Goal: Task Accomplishment & Management: Manage account settings

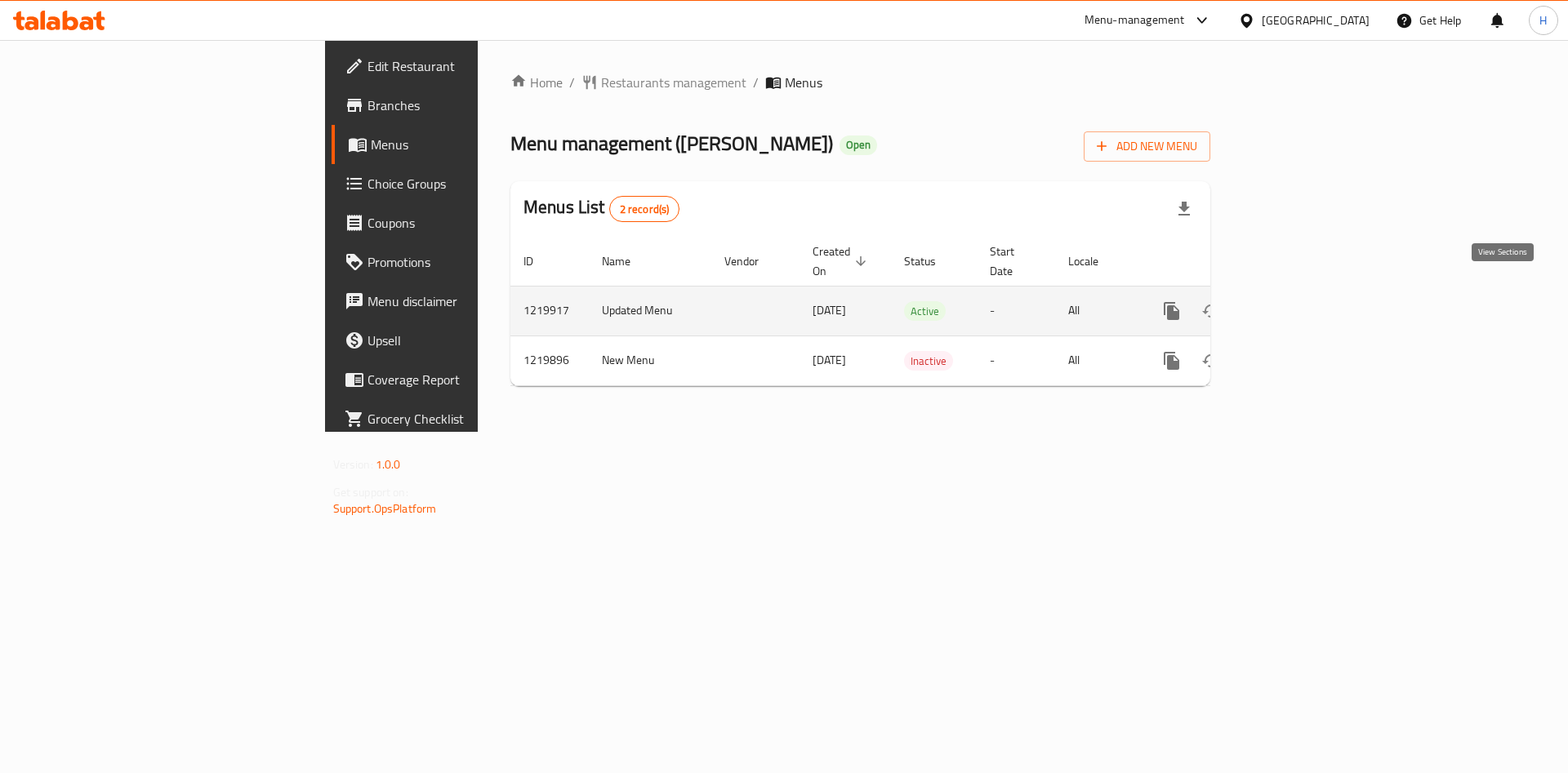
click at [1309, 292] on link "enhanced table" at bounding box center [1290, 311] width 39 height 39
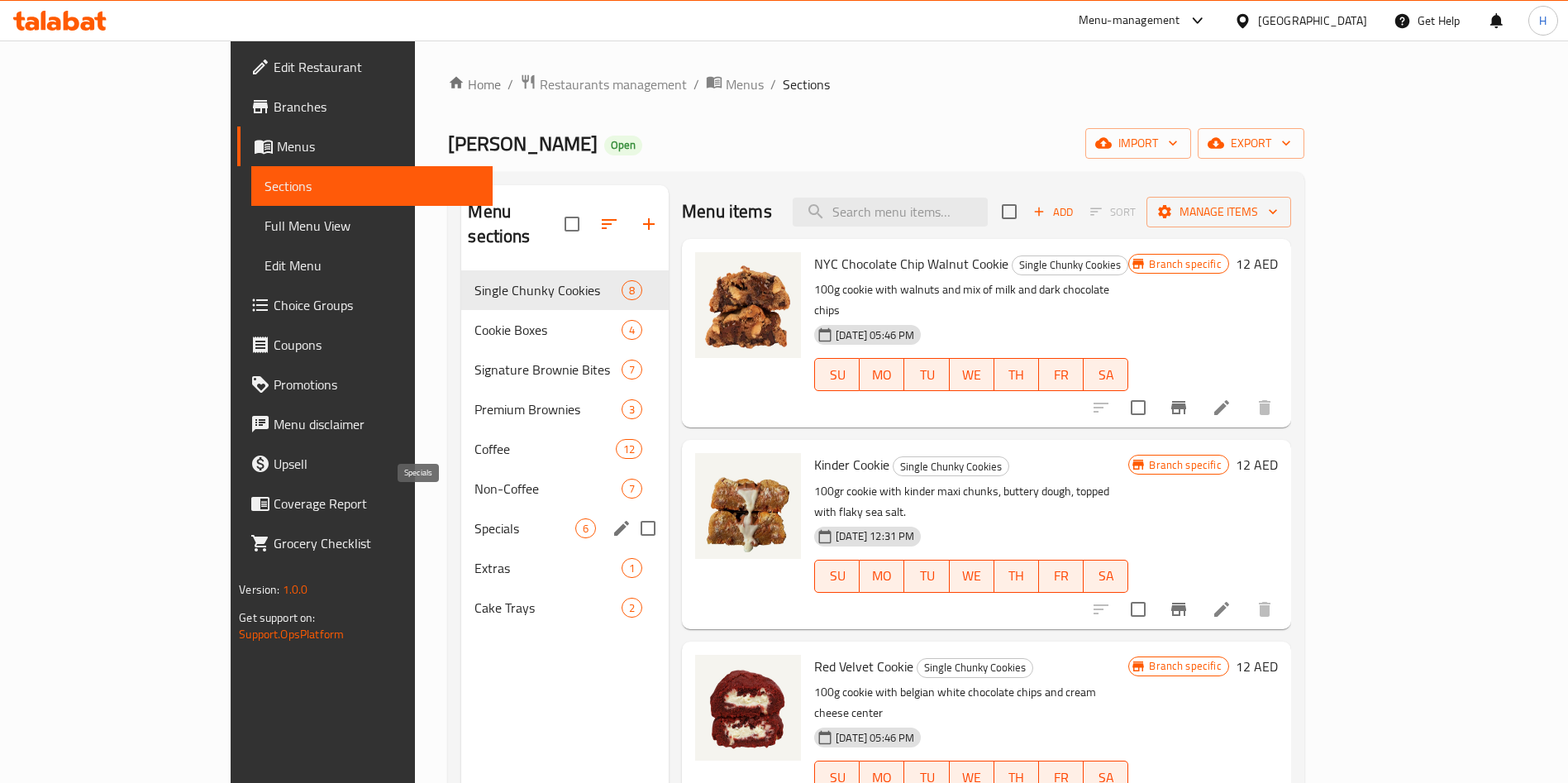
click at [474, 519] on span "Specials" at bounding box center [525, 528] width 100 height 20
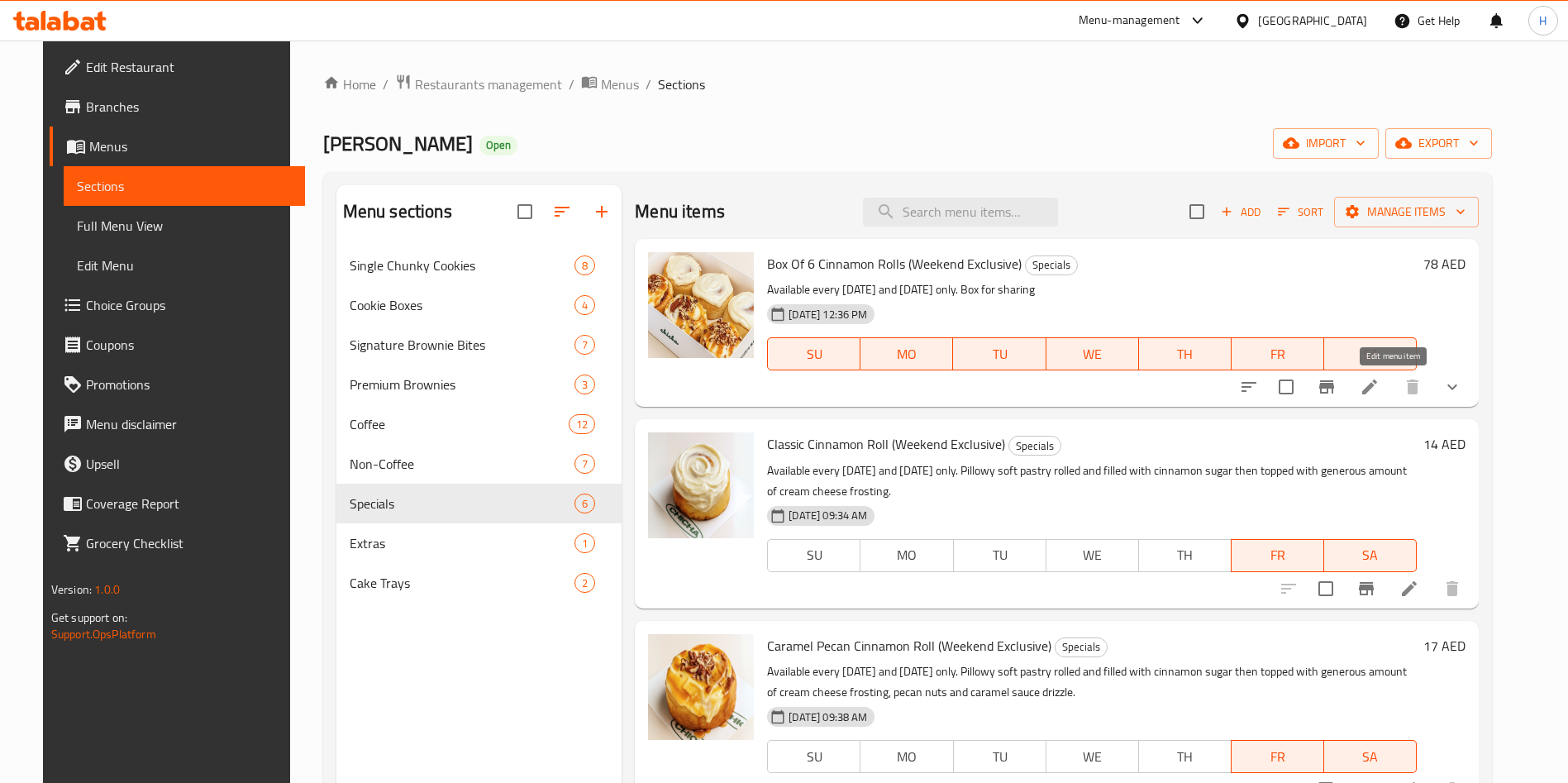
click at [1379, 382] on icon at bounding box center [1369, 386] width 20 height 20
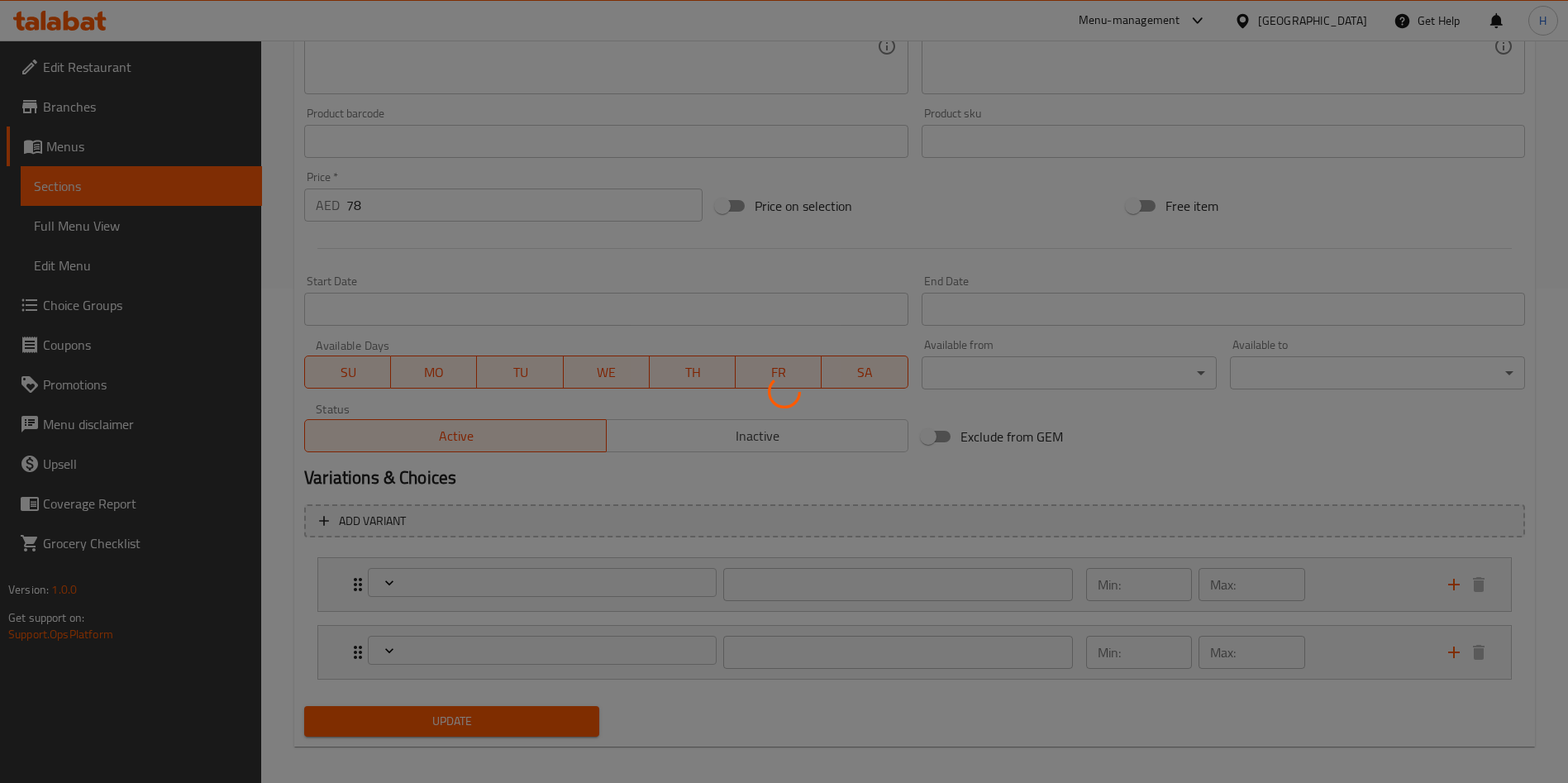
type input "نكهة"
type input "0"
type input "3"
type input "الإضافات:"
type input "0"
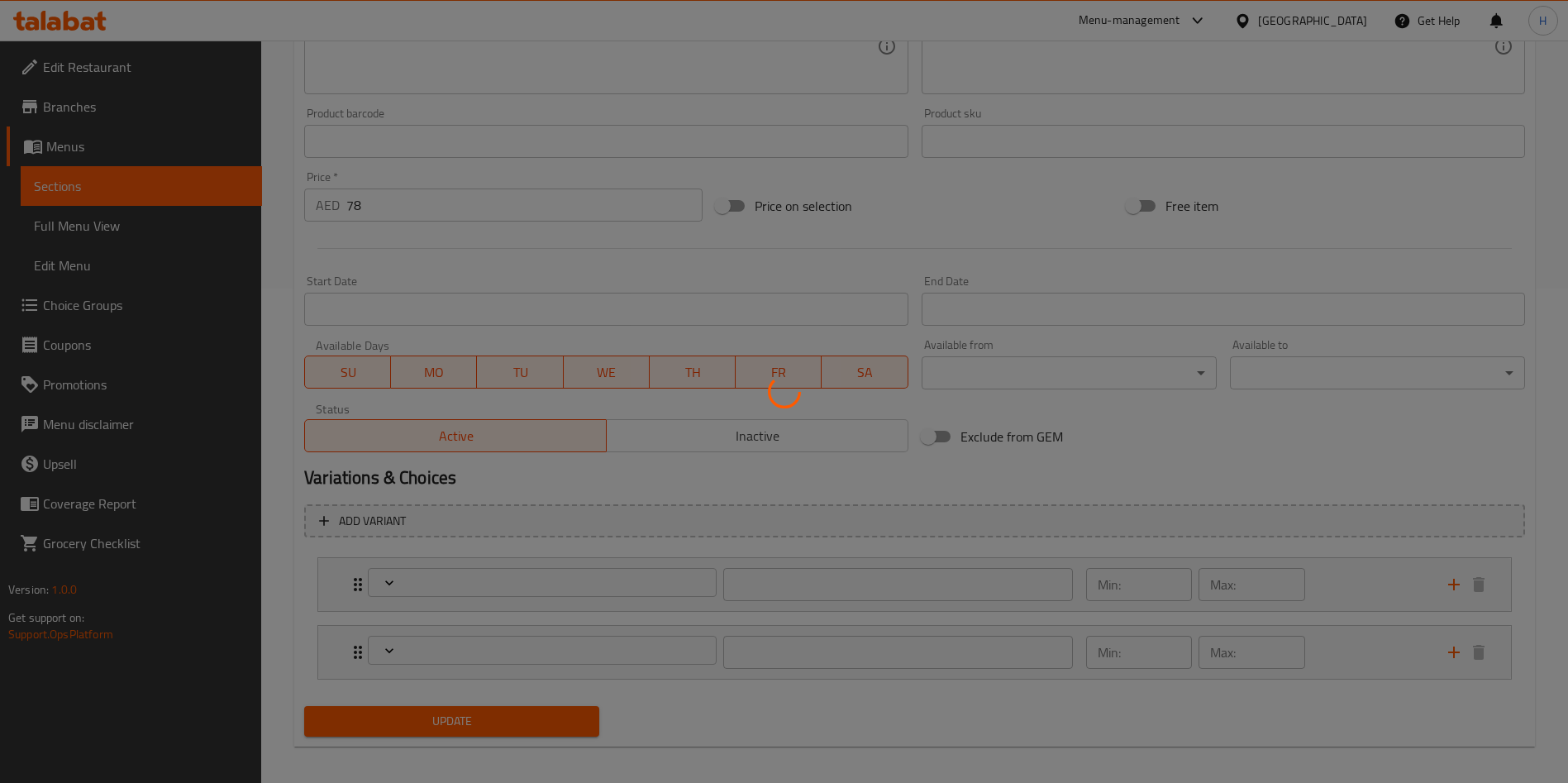
type input "3"
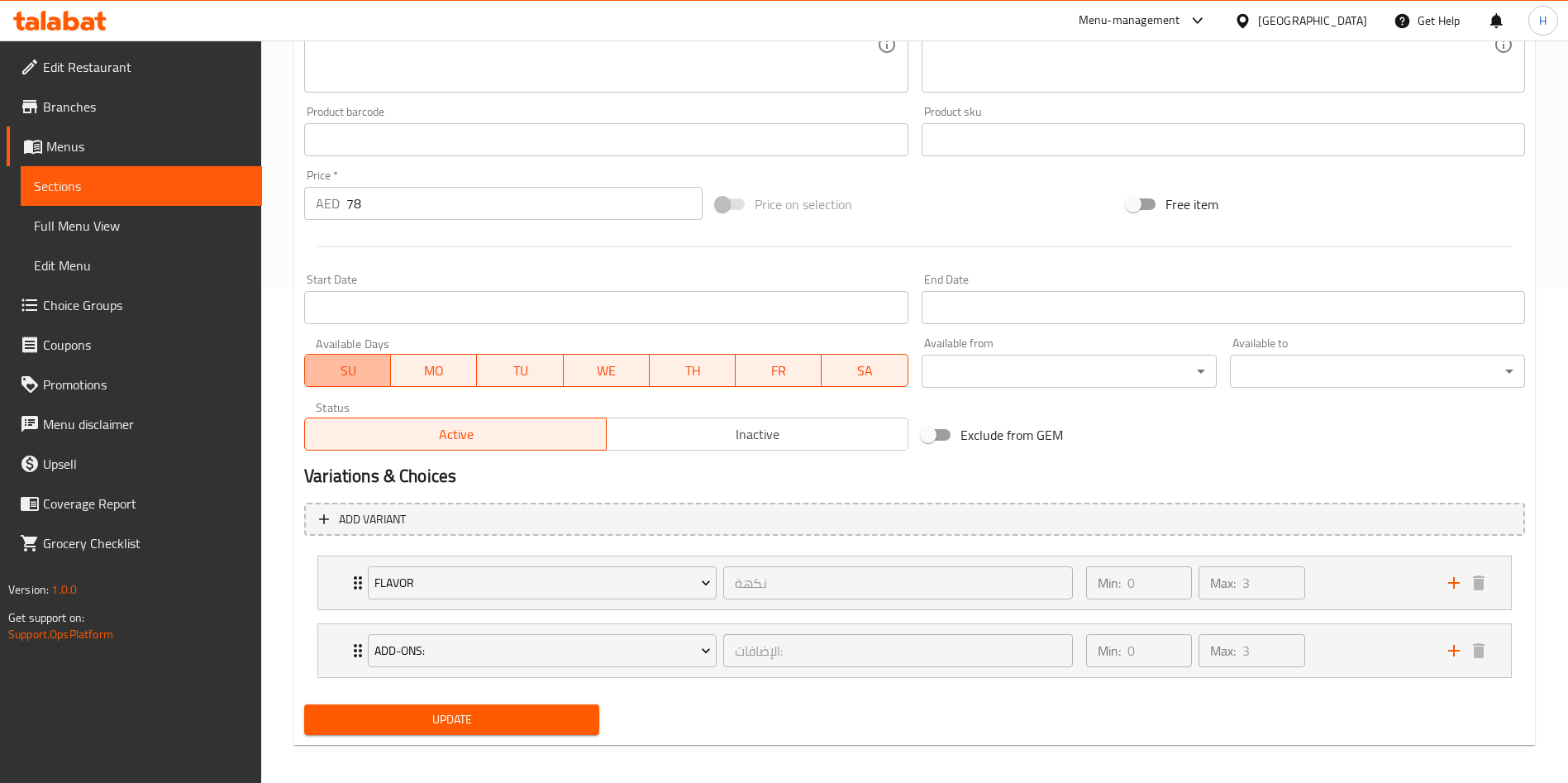
click at [356, 372] on span "SU" at bounding box center [348, 371] width 73 height 24
click at [433, 372] on span "MO" at bounding box center [434, 371] width 73 height 24
drag, startPoint x: 538, startPoint y: 372, endPoint x: 648, endPoint y: 370, distance: 110.0
click at [538, 372] on span "TU" at bounding box center [519, 371] width 73 height 24
click at [649, 370] on button "TH" at bounding box center [692, 371] width 86 height 33
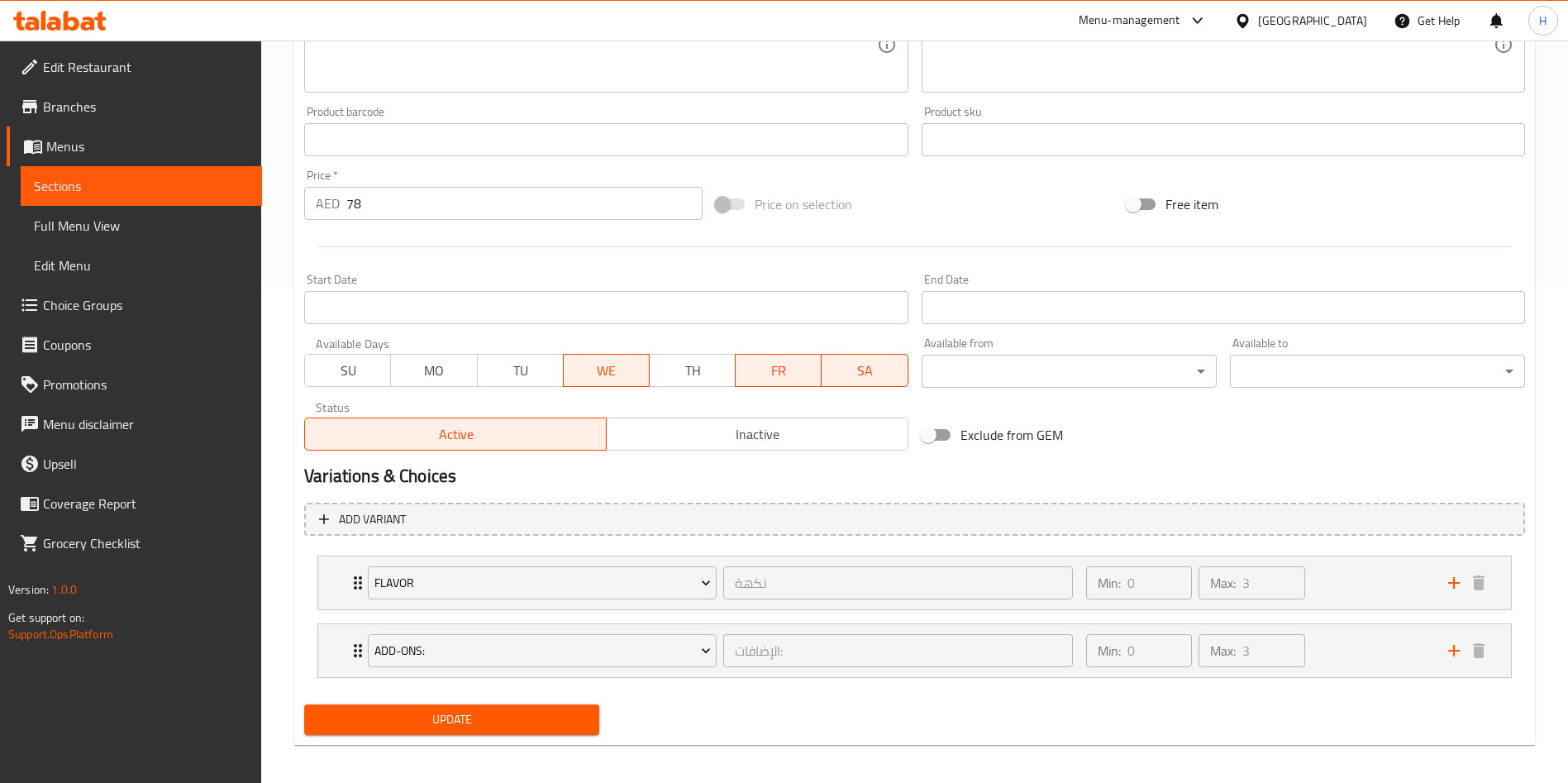
click at [591, 369] on span "WE" at bounding box center [607, 371] width 73 height 24
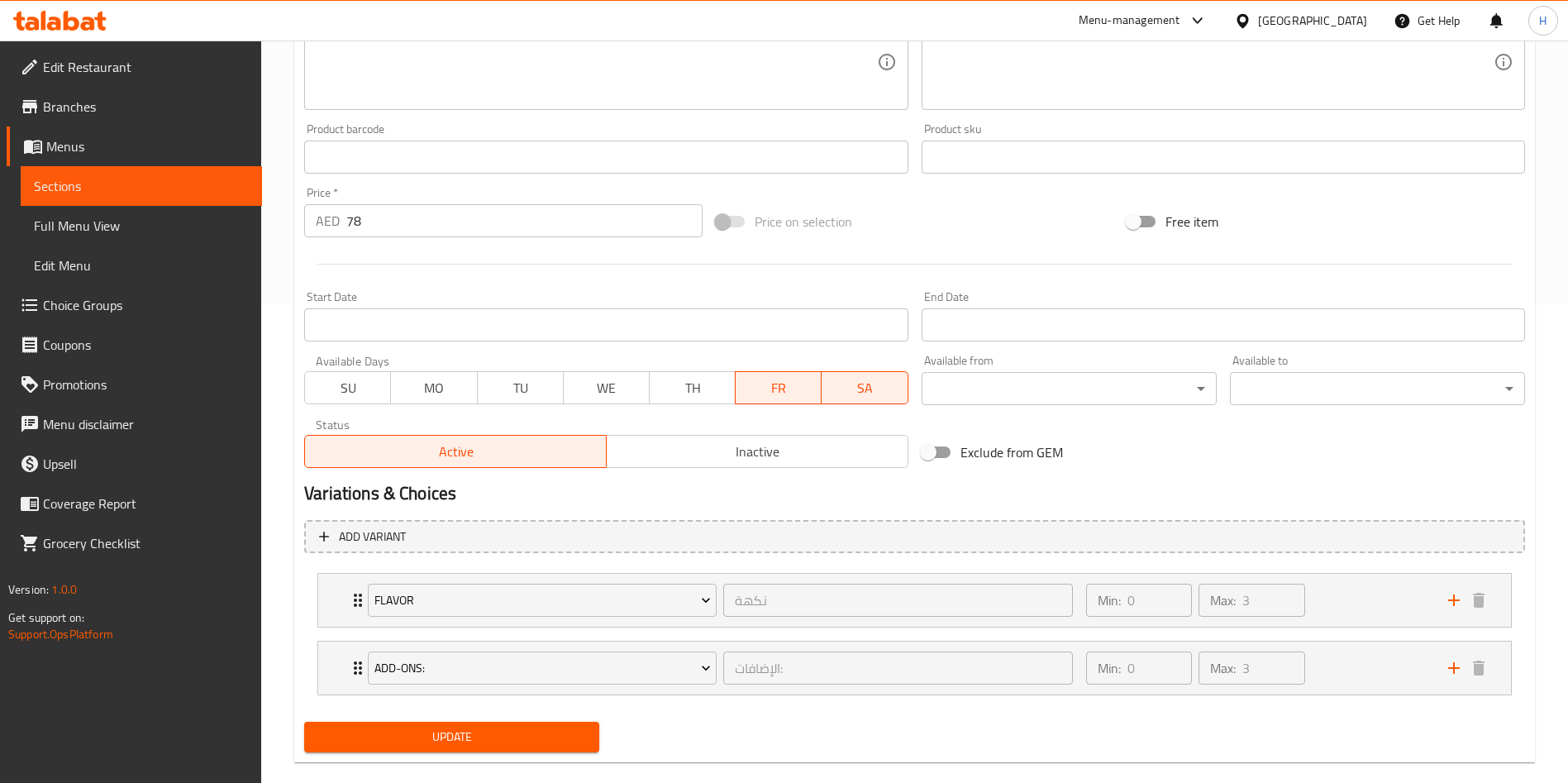
scroll to position [504, 0]
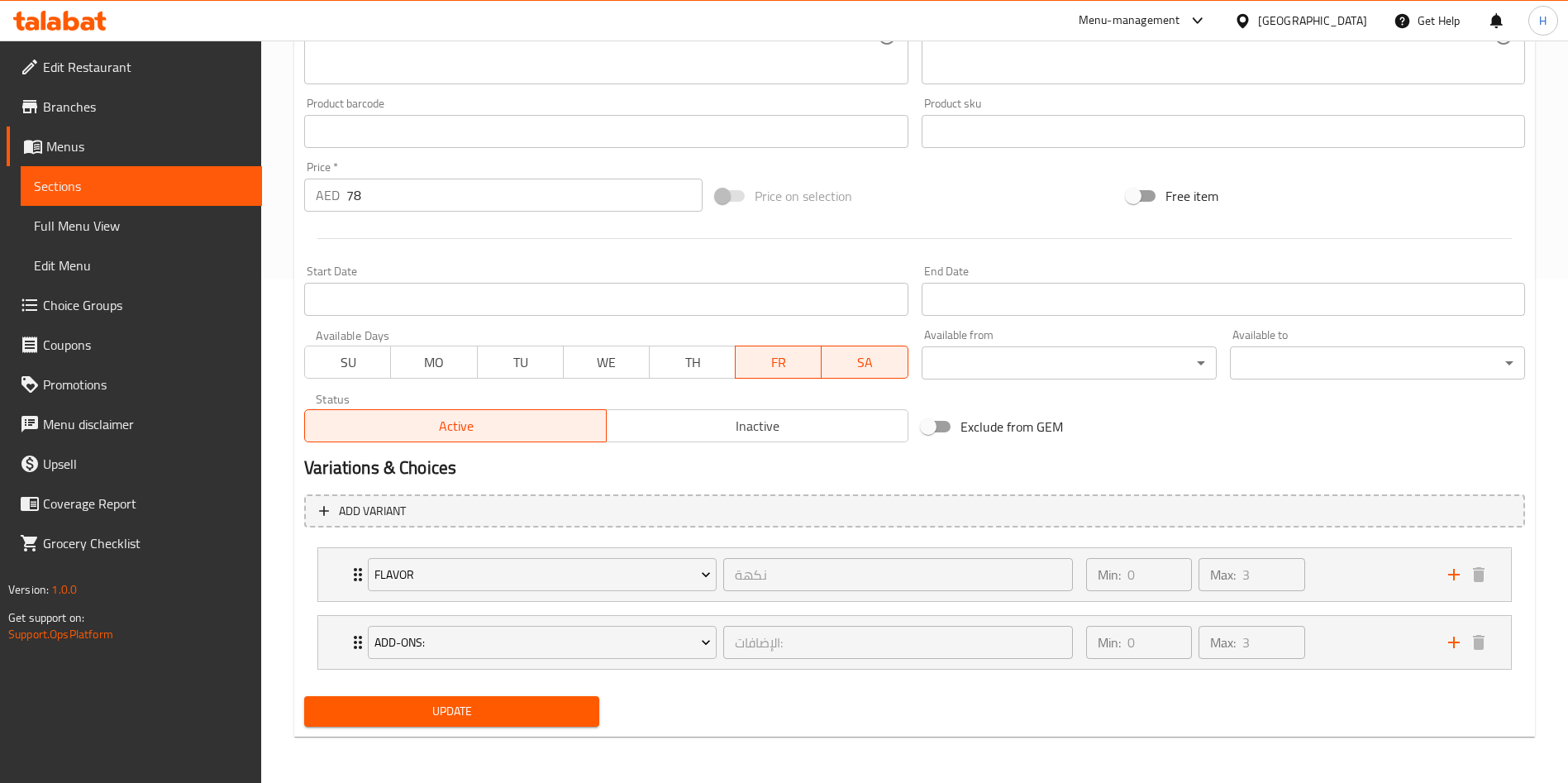
click at [445, 715] on span "Update" at bounding box center [452, 712] width 268 height 21
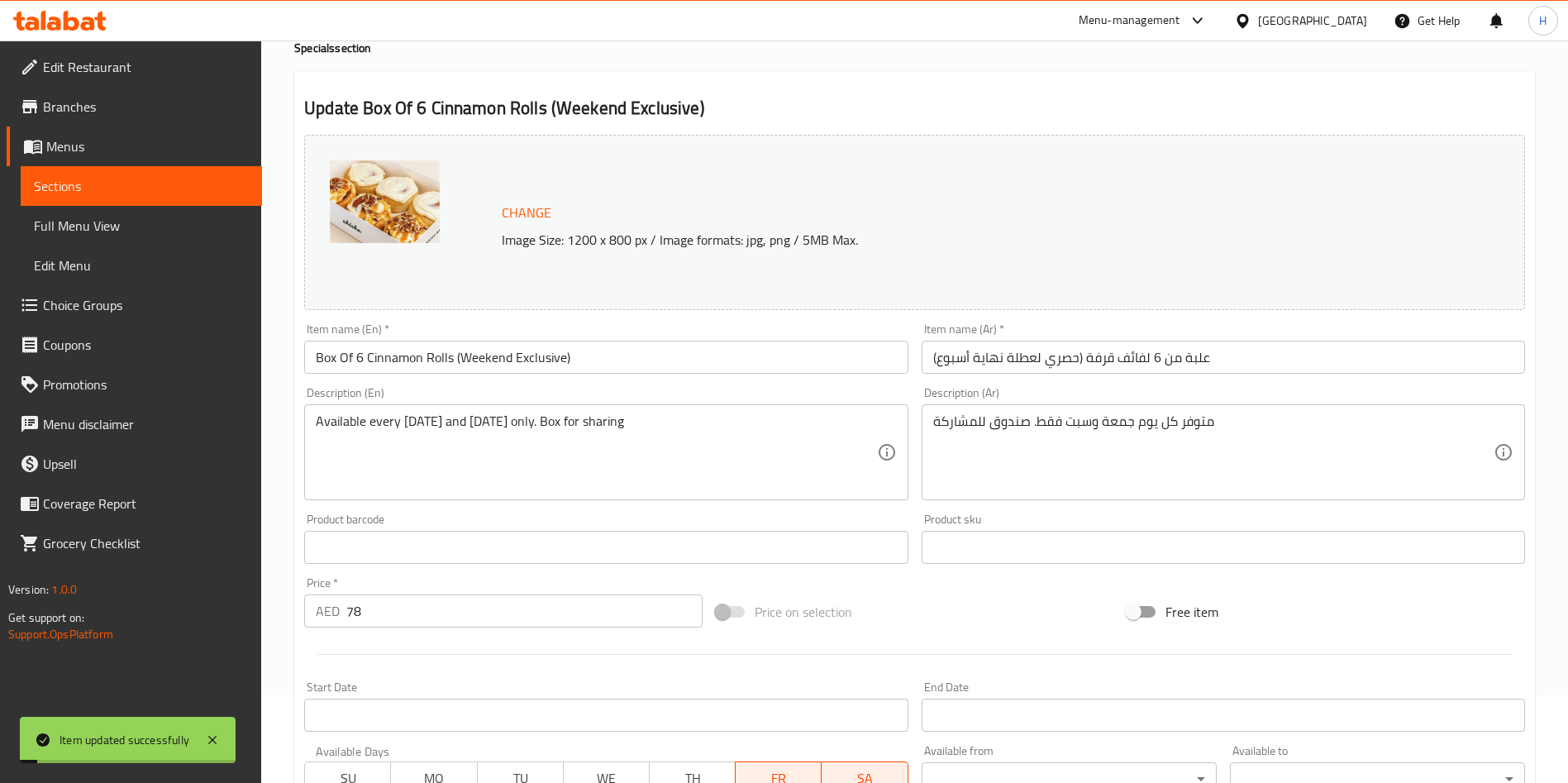
scroll to position [0, 0]
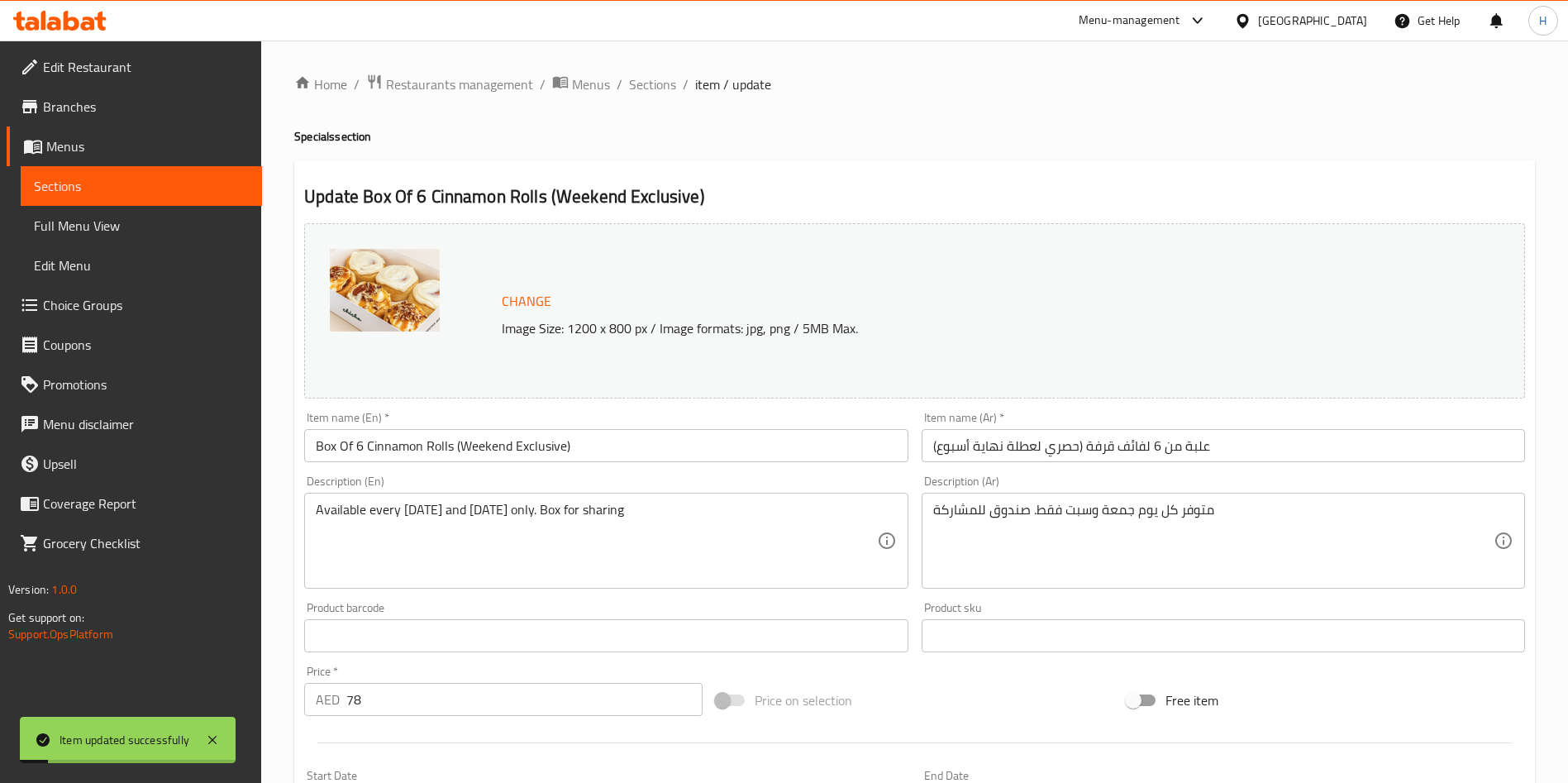
click at [178, 182] on span "Sections" at bounding box center [141, 185] width 215 height 20
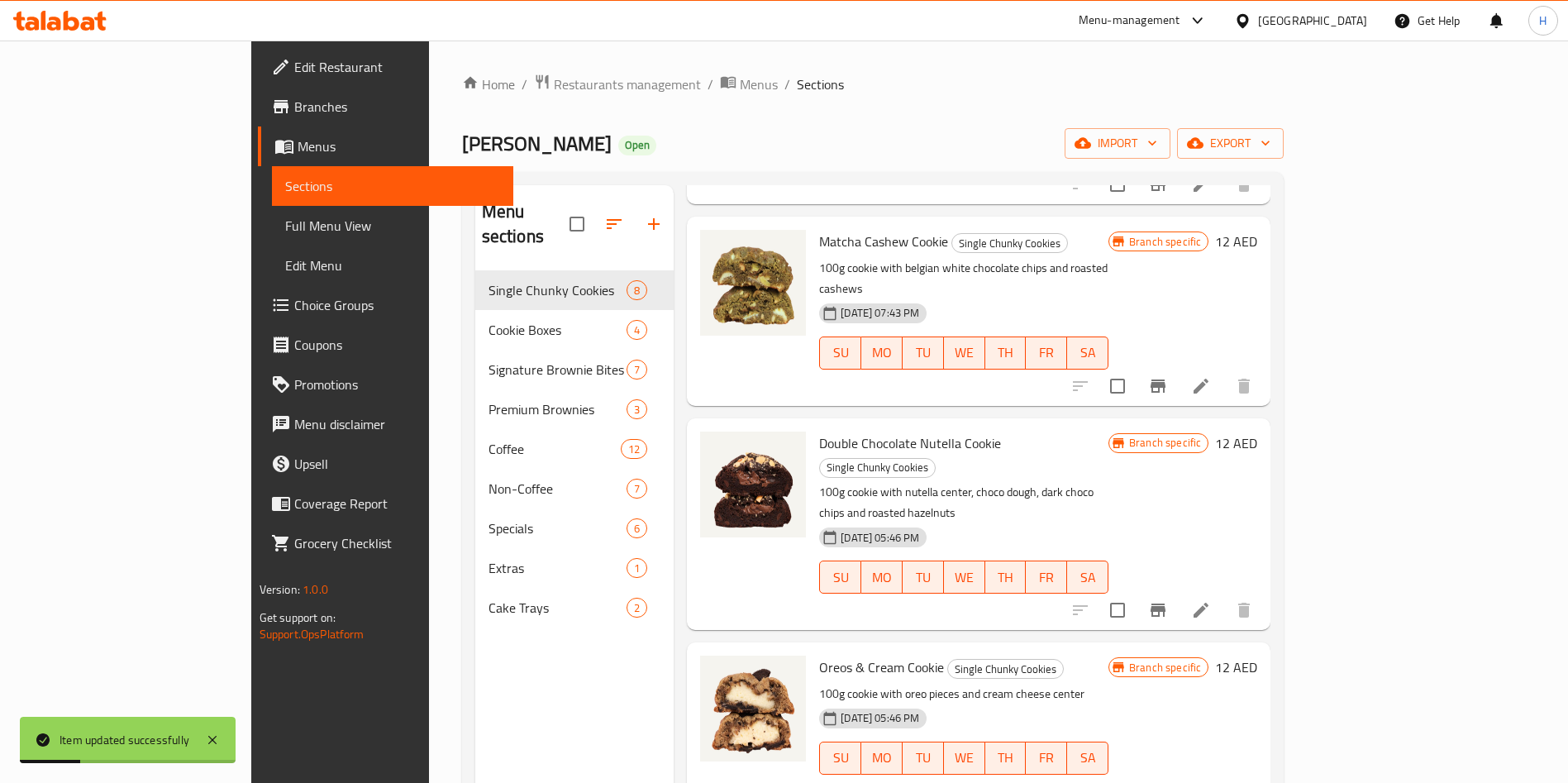
scroll to position [703, 0]
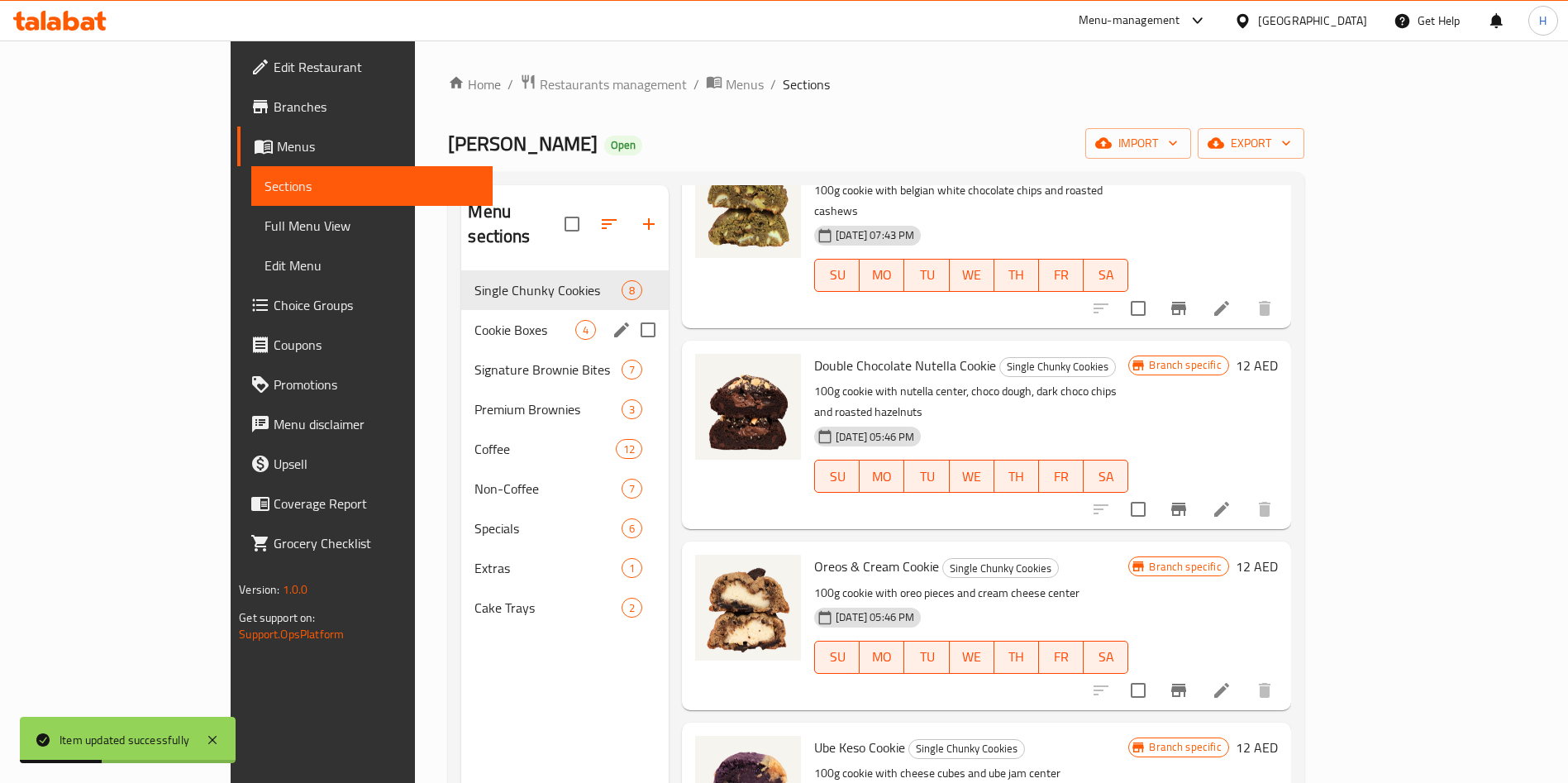
click at [461, 310] on div "Cookie Boxes 4" at bounding box center [565, 330] width 208 height 40
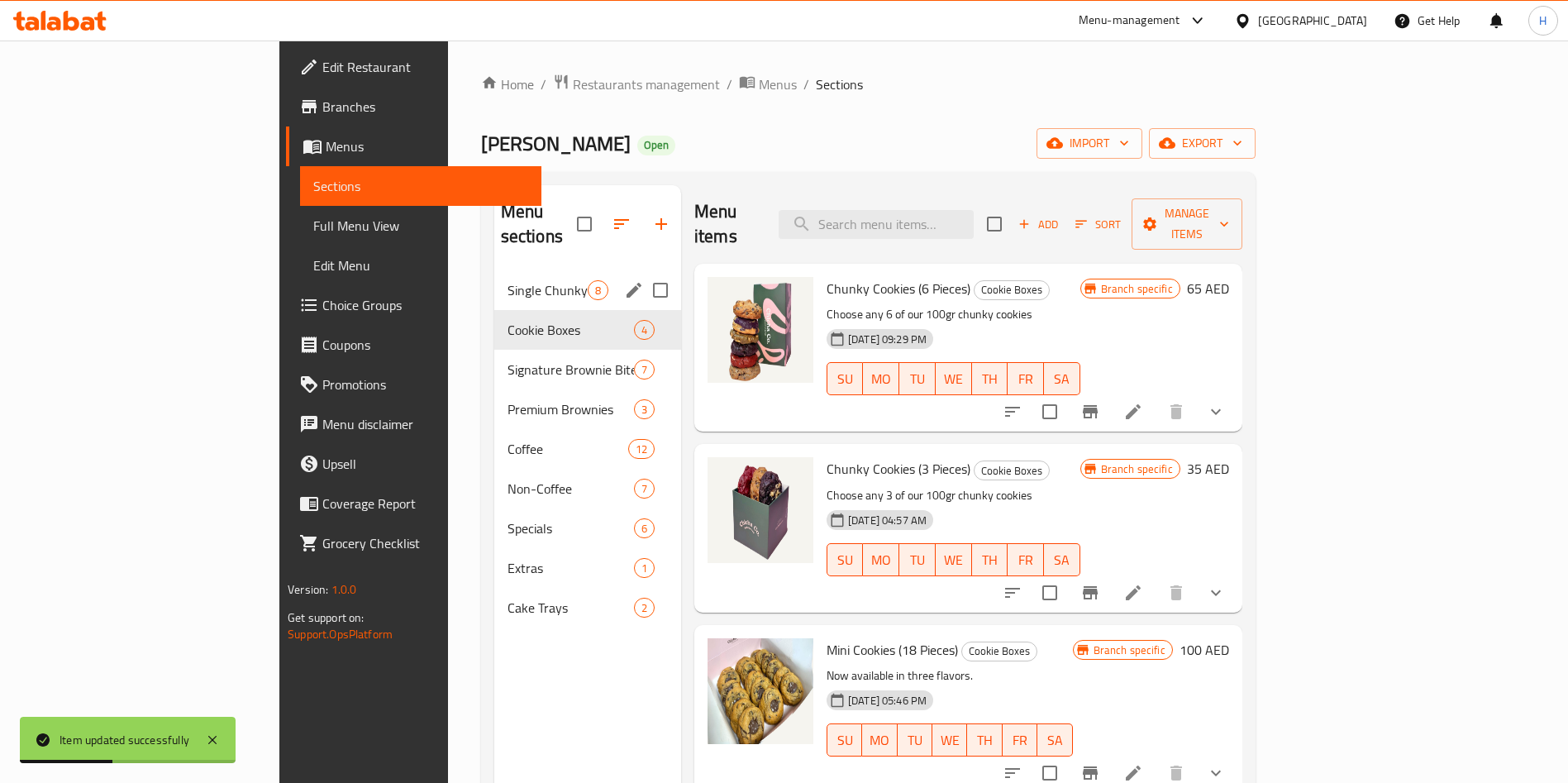
click at [507, 281] on span "Single Chunky Cookies" at bounding box center [547, 290] width 81 height 20
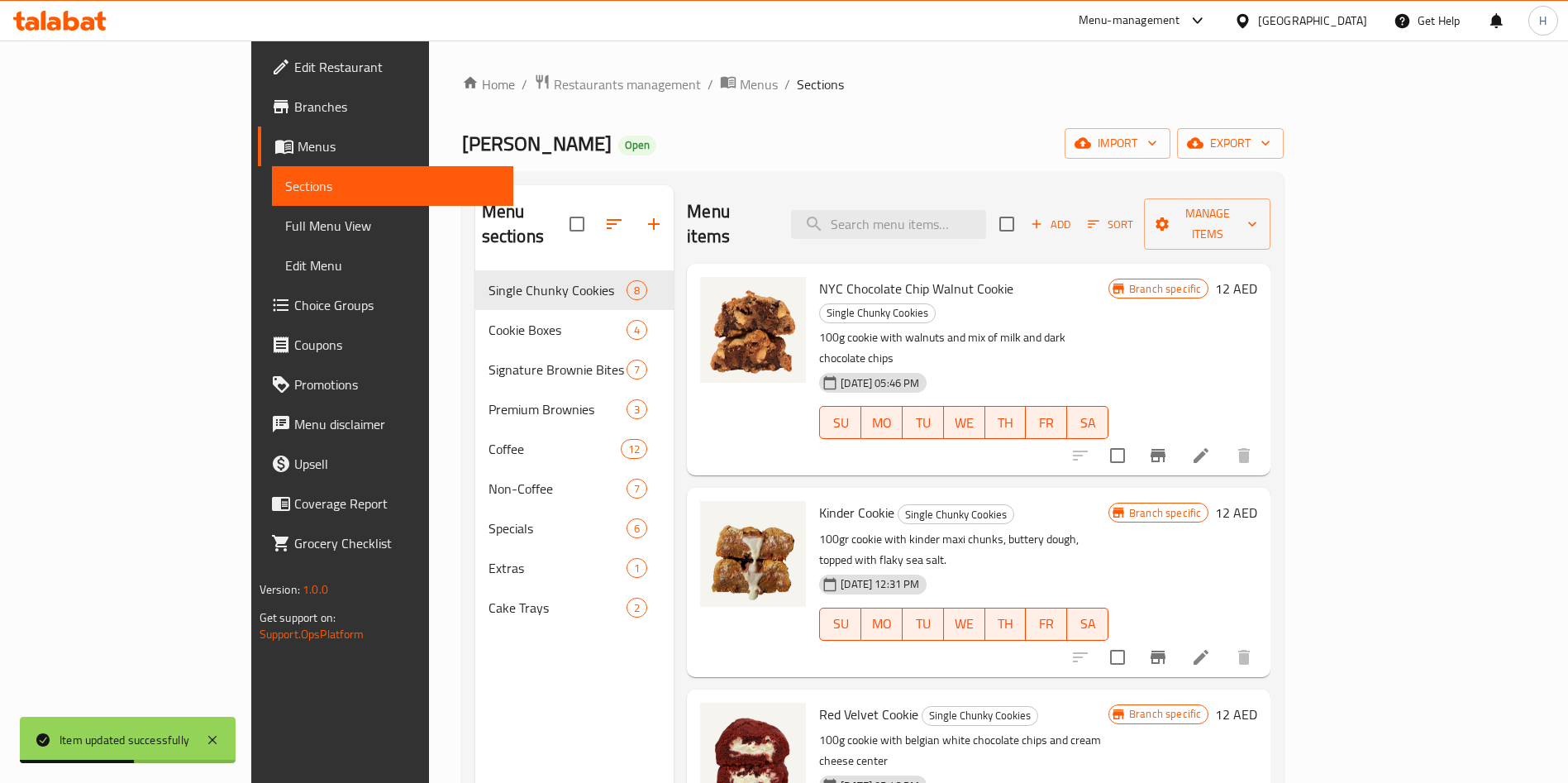
scroll to position [703, 0]
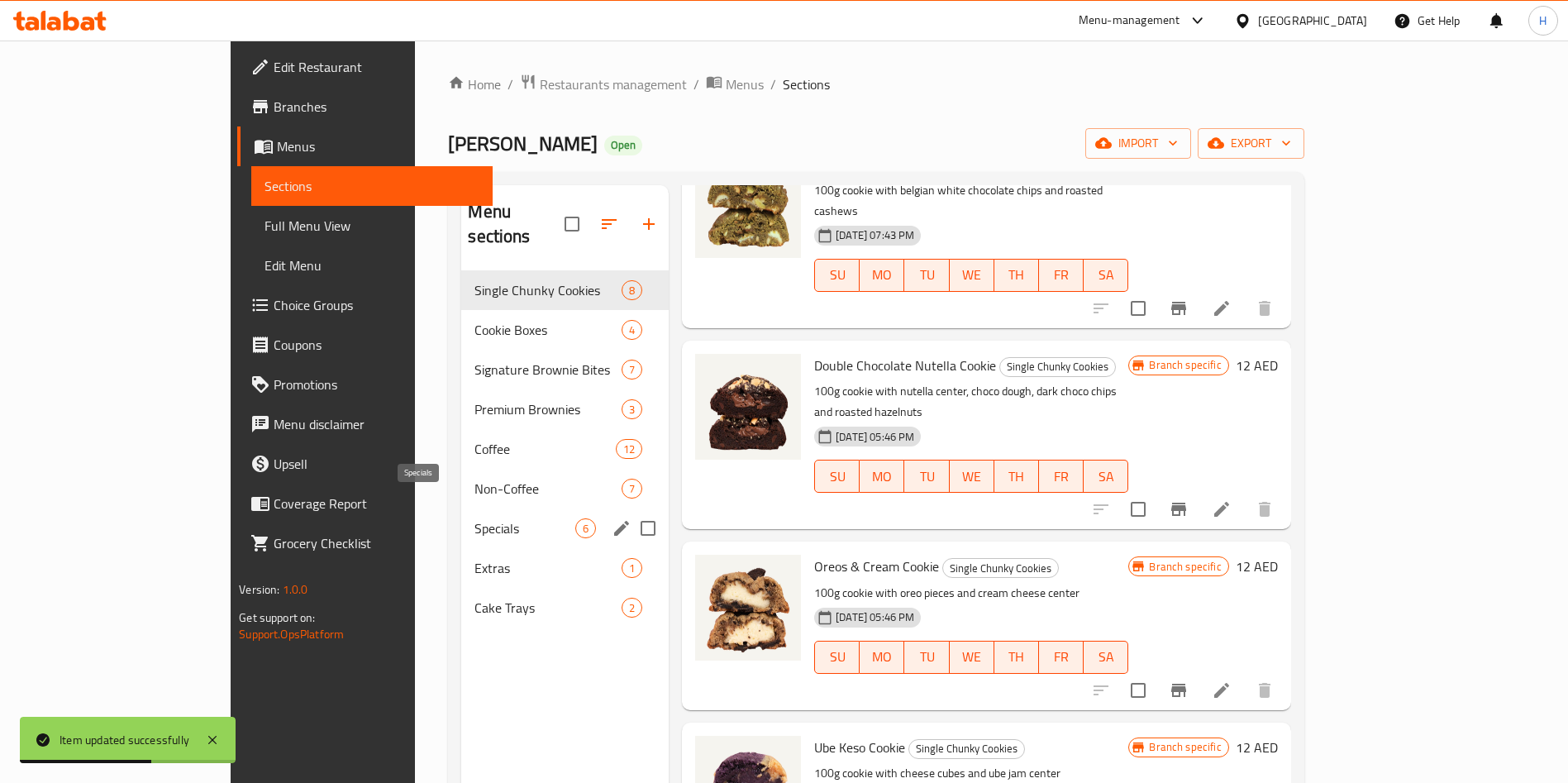
click at [474, 519] on span "Specials" at bounding box center [525, 528] width 100 height 20
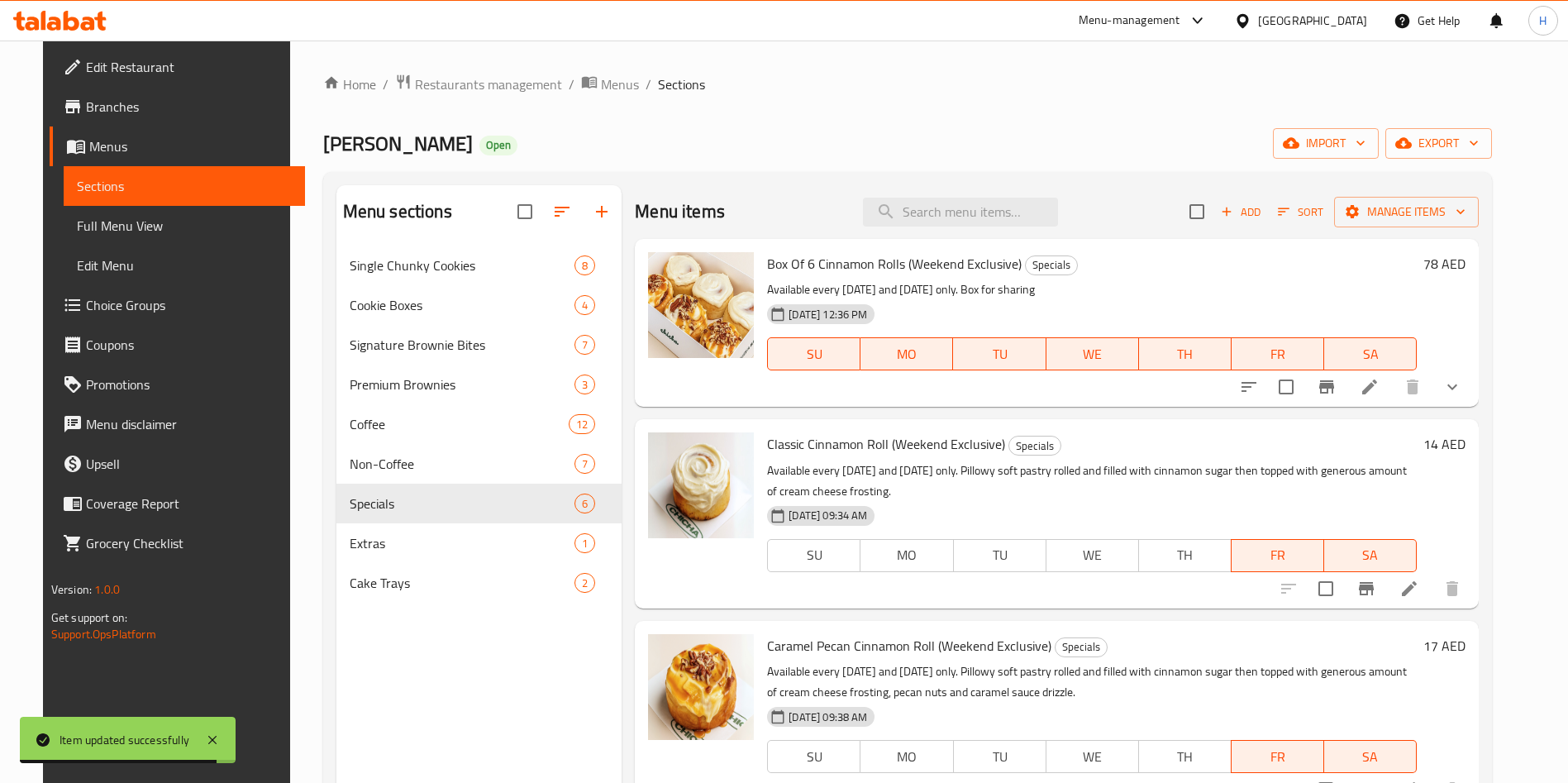
click at [111, 186] on span "Sections" at bounding box center [184, 185] width 215 height 20
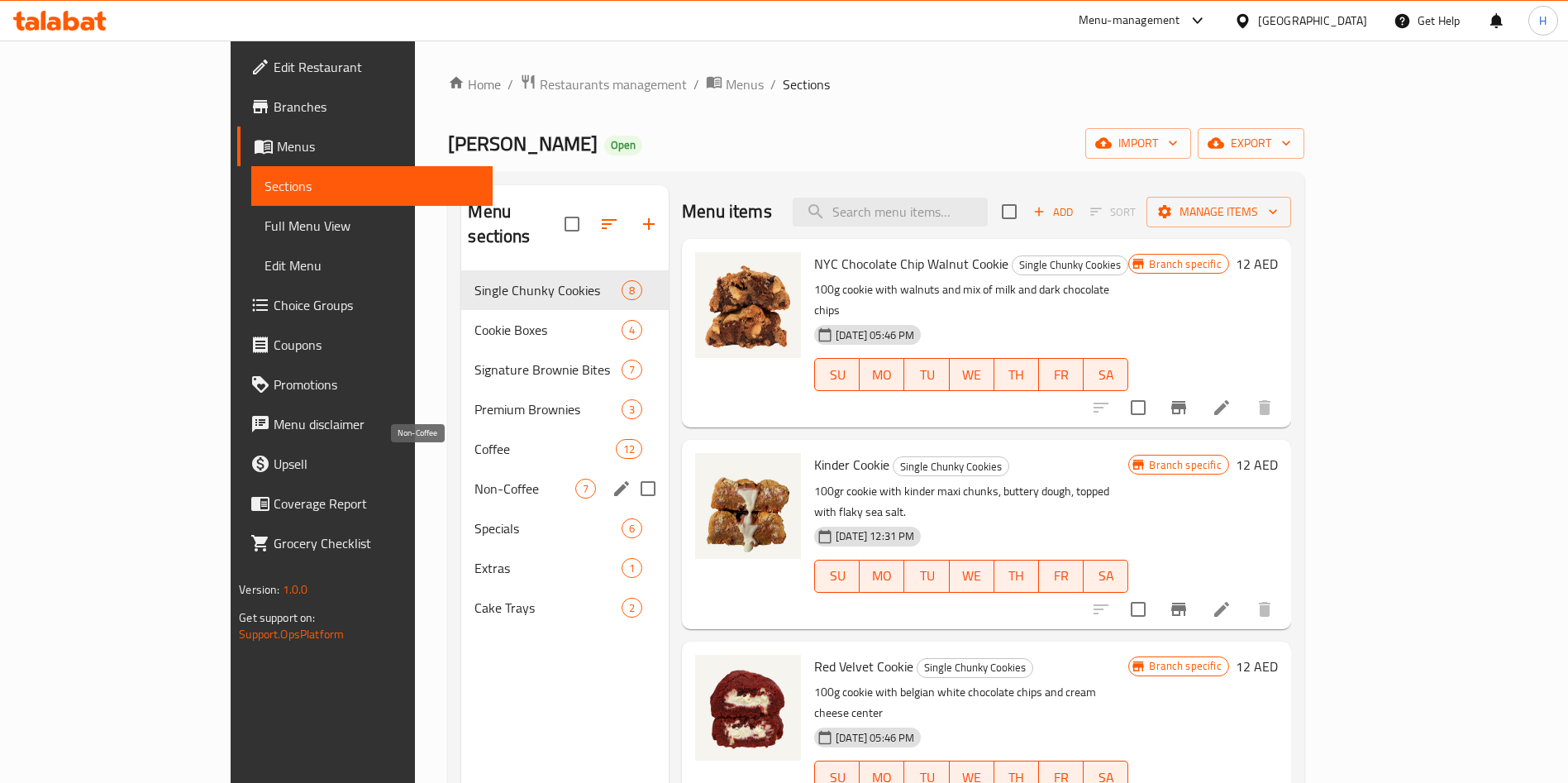
click at [474, 519] on span "Specials" at bounding box center [548, 528] width 147 height 20
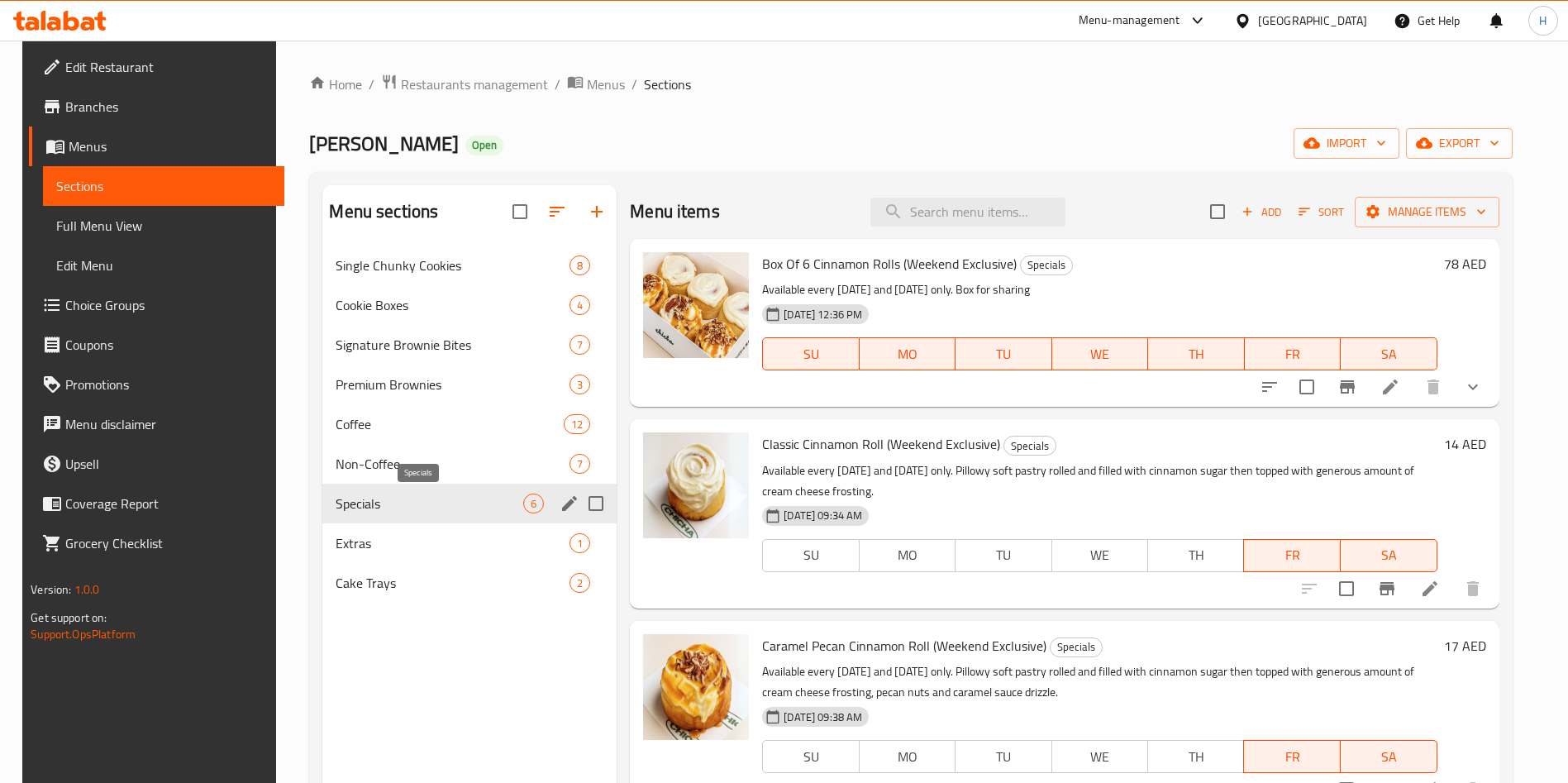
click at [348, 504] on span "Specials" at bounding box center [429, 503] width 188 height 20
